Goal: Complete application form

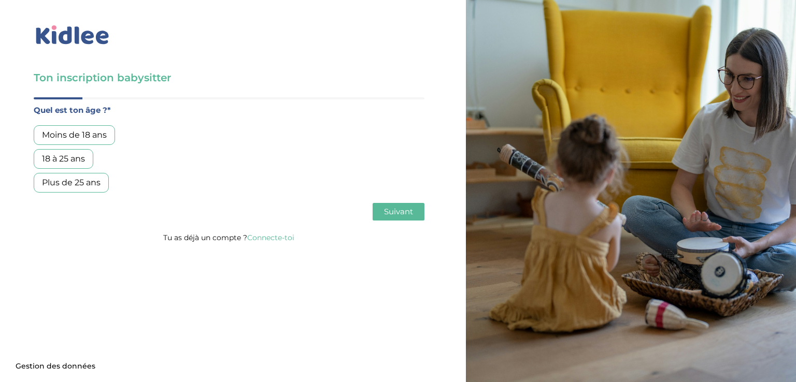
click at [81, 166] on div "18 à 25 ans" at bounding box center [64, 159] width 60 height 20
click at [404, 212] on span "Suivant" at bounding box center [398, 212] width 29 height 10
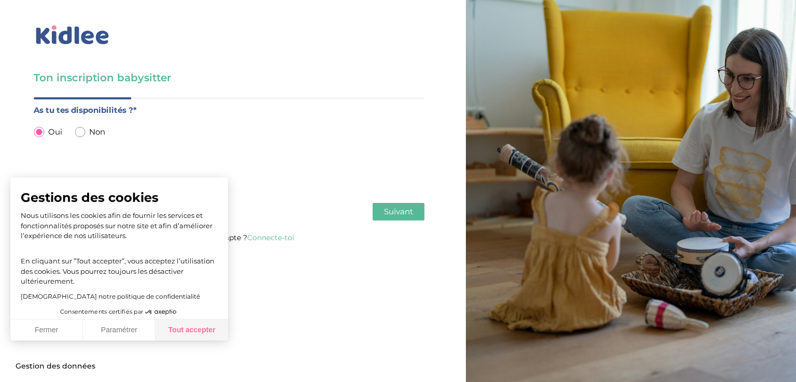
click at [182, 332] on button "Tout accepter" at bounding box center [191, 331] width 73 height 22
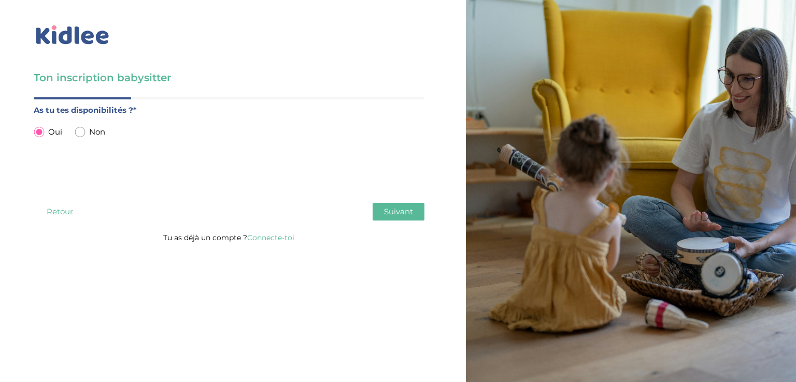
click at [387, 210] on span "Suivant" at bounding box center [398, 212] width 29 height 10
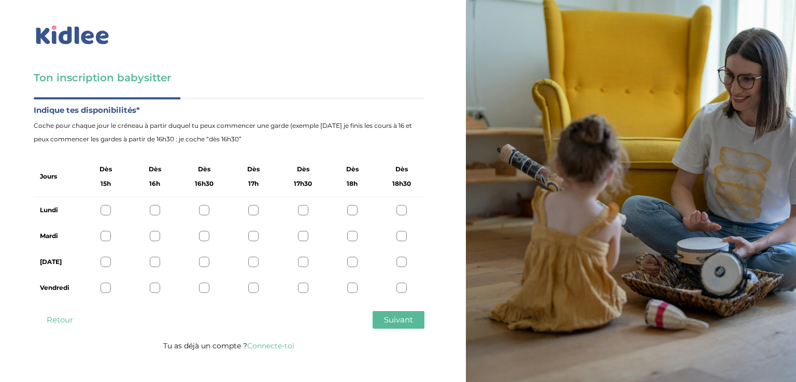
click at [397, 208] on div at bounding box center [401, 210] width 10 height 10
click at [206, 234] on div at bounding box center [204, 236] width 10 height 10
click at [202, 266] on div at bounding box center [204, 262] width 10 height 10
click at [377, 320] on button "Suivant" at bounding box center [399, 320] width 52 height 18
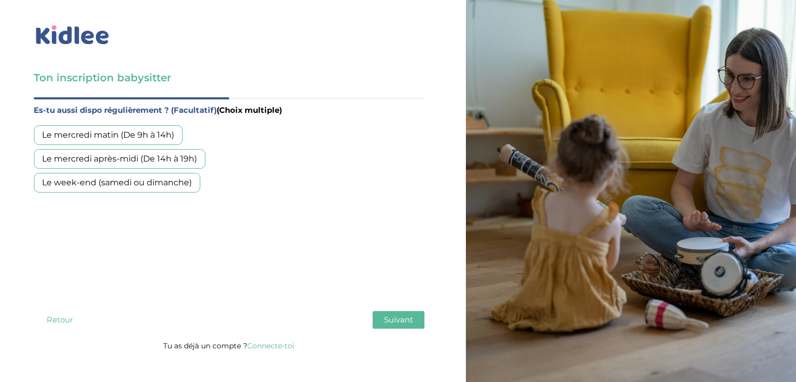
click at [154, 137] on div "Le mercredi matin (De 9h à 14h)" at bounding box center [108, 135] width 149 height 20
click at [180, 162] on div "Le mercredi après-midi (De 14h à 19h)" at bounding box center [120, 159] width 172 height 20
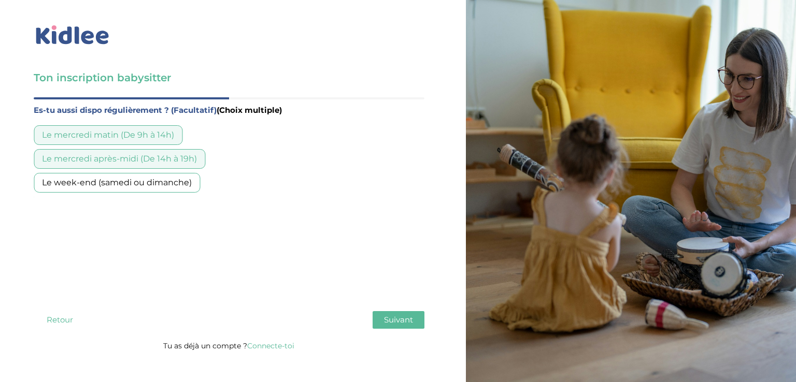
click at [404, 319] on span "Suivant" at bounding box center [398, 320] width 29 height 10
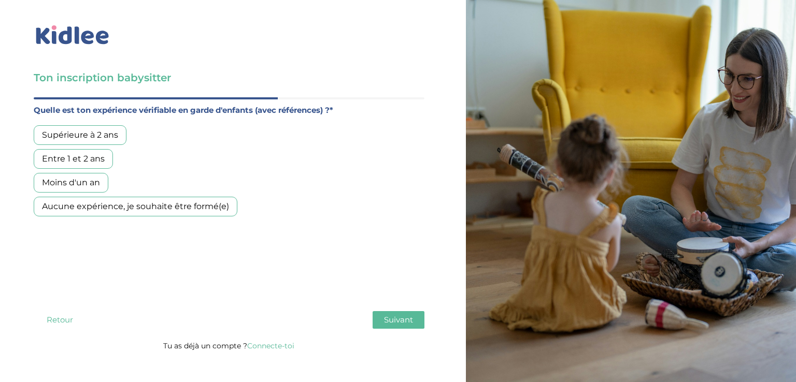
click at [113, 141] on div "Supérieure à 2 ans" at bounding box center [80, 135] width 93 height 20
click at [412, 315] on span "Suivant" at bounding box center [398, 320] width 29 height 10
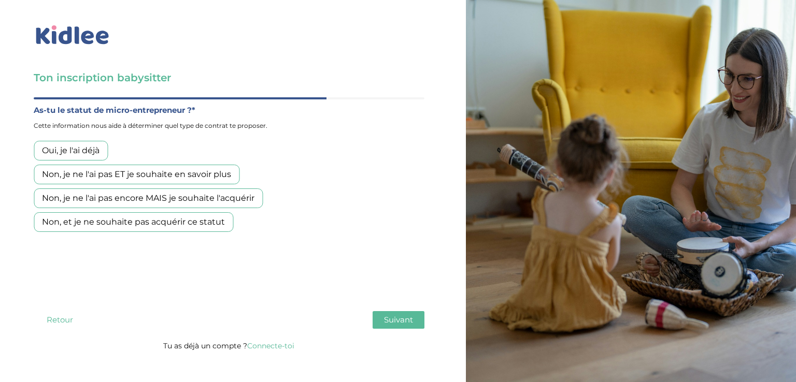
click at [225, 228] on div "Non, et je ne souhaite pas acquérir ce statut" at bounding box center [133, 222] width 199 height 20
click at [395, 318] on span "Suivant" at bounding box center [398, 320] width 29 height 10
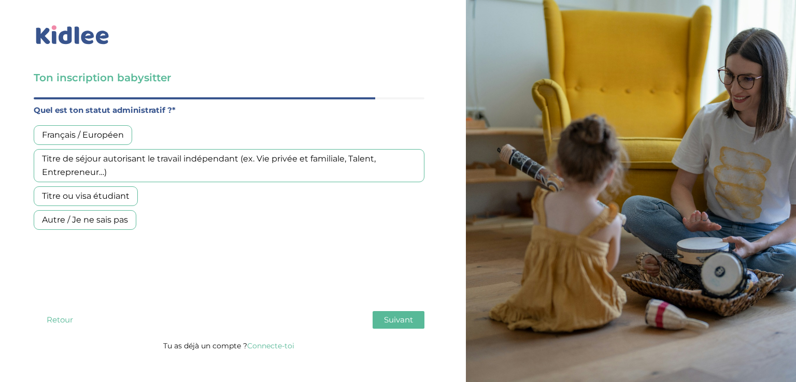
click at [106, 221] on div "Autre / Je ne sais pas" at bounding box center [85, 220] width 103 height 20
click at [392, 324] on span "Suivant" at bounding box center [398, 320] width 29 height 10
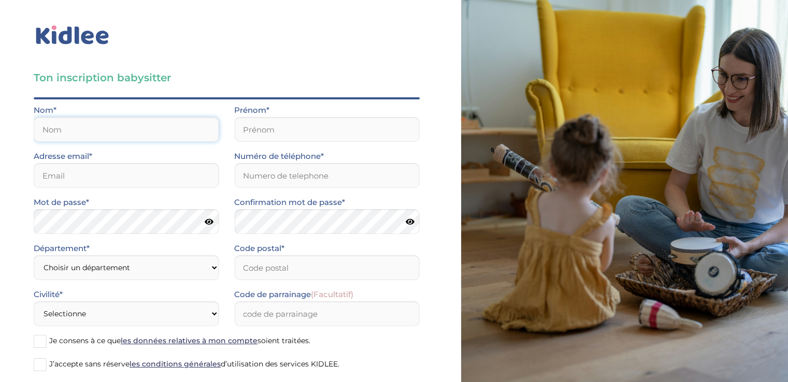
click at [172, 130] on input "text" at bounding box center [126, 129] width 185 height 25
type input "douelfikar"
click at [269, 127] on input "text" at bounding box center [326, 129] width 185 height 25
type input "engie"
click at [181, 181] on input "email" at bounding box center [126, 175] width 185 height 25
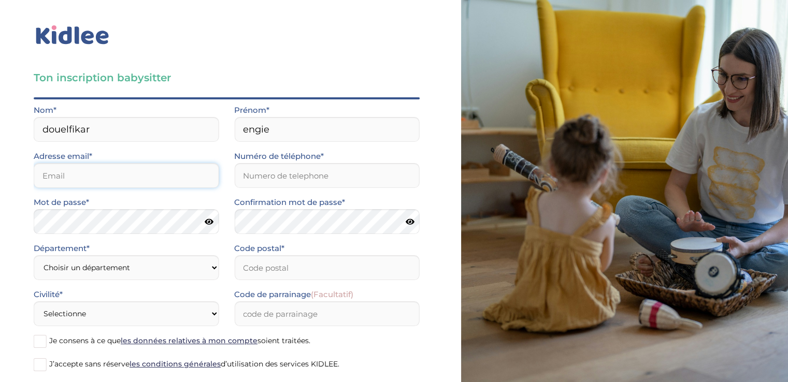
type input "engiedouelfikar@gmail.com"
click at [329, 177] on input "Numéro de téléphone*" at bounding box center [326, 175] width 185 height 25
type input "0781292647"
type input "10100"
click at [209, 222] on icon at bounding box center [209, 222] width 9 height 8
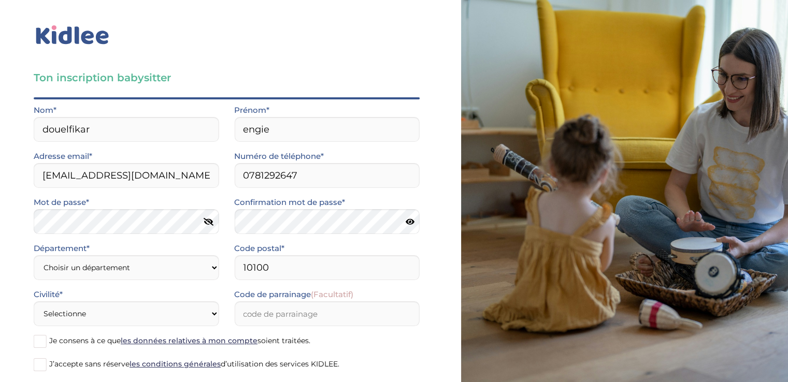
click at [409, 220] on icon at bounding box center [410, 222] width 9 height 8
click at [144, 262] on select "Choisir un département Paris (75) Hauts-de-Seine (92) Yvelines (78) Val-de-Marn…" at bounding box center [126, 267] width 185 height 25
select select "0"
click at [34, 255] on select "Choisir un département Paris (75) Hauts-de-Seine (92) Yvelines (78) Val-de-Marn…" at bounding box center [126, 267] width 185 height 25
click at [285, 277] on input "10100" at bounding box center [326, 267] width 185 height 25
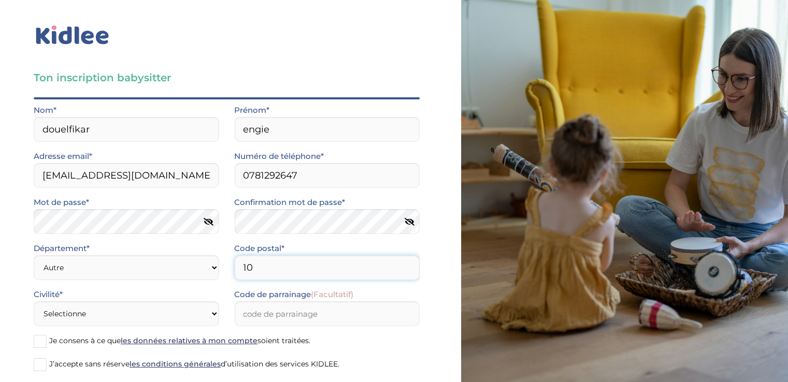
type input "1"
type input "51100"
click at [210, 310] on select "Selectionne Mr Mme" at bounding box center [126, 314] width 185 height 25
select select "1"
click at [34, 302] on select "Selectionne Mr Mme" at bounding box center [126, 314] width 185 height 25
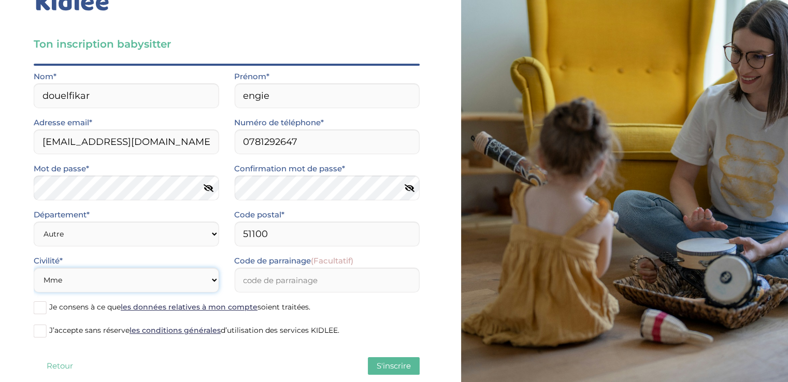
scroll to position [56, 0]
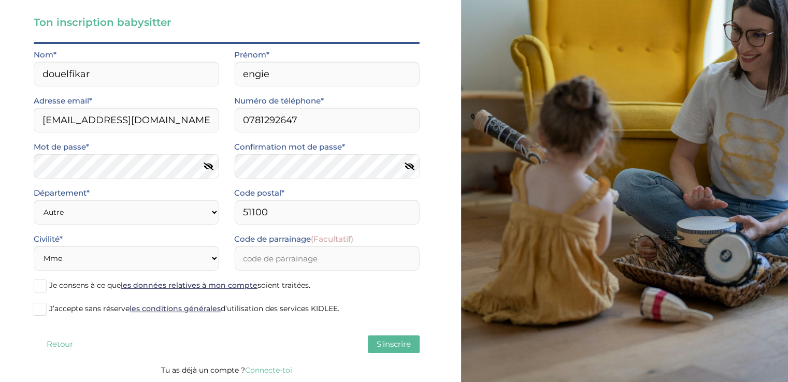
click at [48, 290] on label "Je consens à ce que les données relatives à mon compte soient traitées." at bounding box center [227, 287] width 386 height 16
click at [0, 0] on input "Je consens à ce que les données relatives à mon compte soient traitées." at bounding box center [0, 0] width 0 height 0
click at [44, 307] on span at bounding box center [40, 309] width 13 height 13
click at [0, 0] on input "J’accepte sans réserve les conditions générales d’utilisation des services KIDL…" at bounding box center [0, 0] width 0 height 0
click at [371, 345] on button "S'inscrire" at bounding box center [394, 345] width 52 height 18
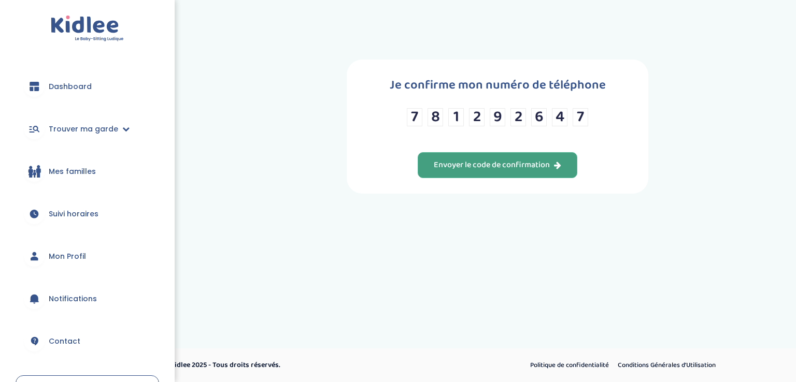
click at [553, 173] on button "Envoyer le code de confirmation" at bounding box center [498, 165] width 160 height 26
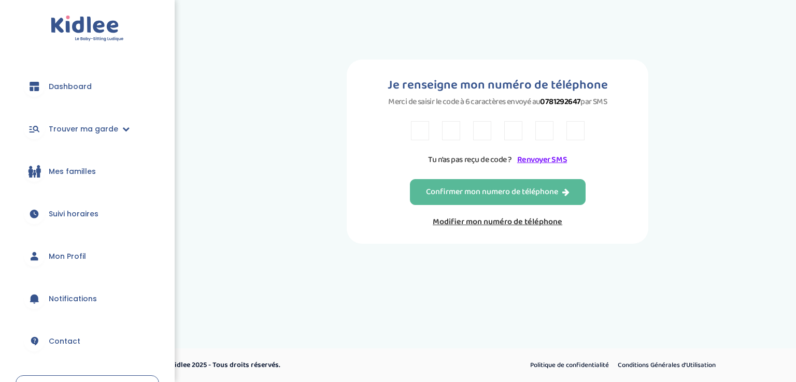
click at [428, 134] on input "text" at bounding box center [420, 130] width 18 height 19
type input "2"
type input "6"
type input "F"
type input "X"
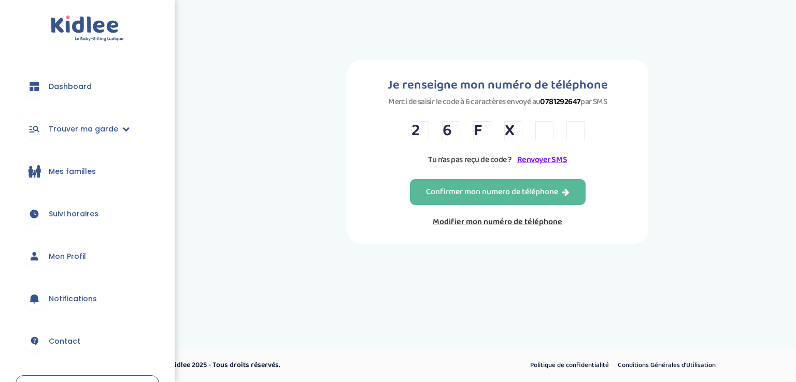
type input "L"
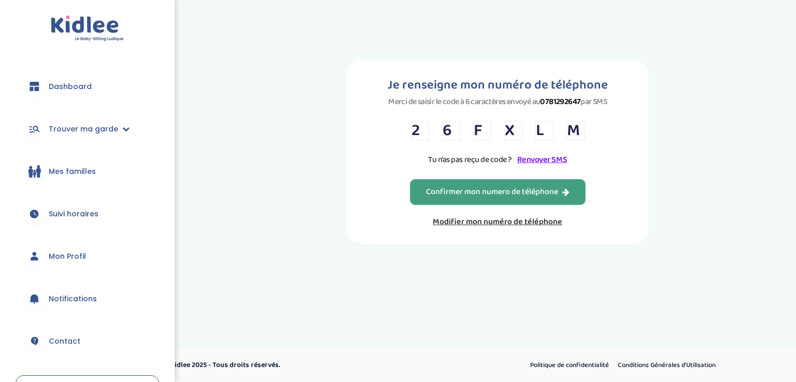
type input "M"
click at [466, 192] on div "Confirmer mon numero de téléphone" at bounding box center [498, 193] width 144 height 12
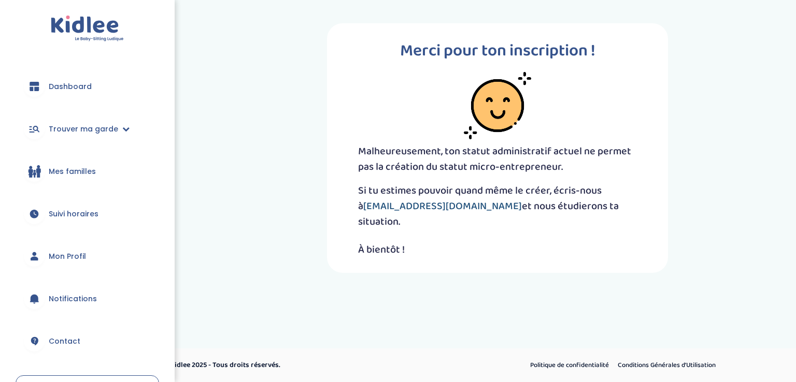
click at [392, 205] on link "contact@kidlee.fr" at bounding box center [442, 206] width 159 height 17
